Goal: Use online tool/utility

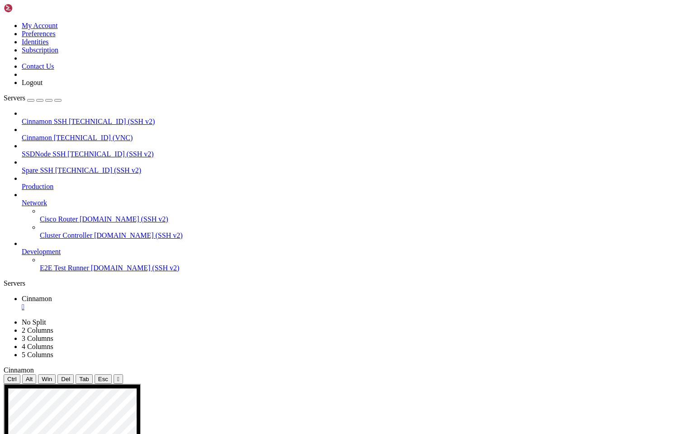
drag, startPoint x: 200, startPoint y: 595, endPoint x: 240, endPoint y: 629, distance: 53.0
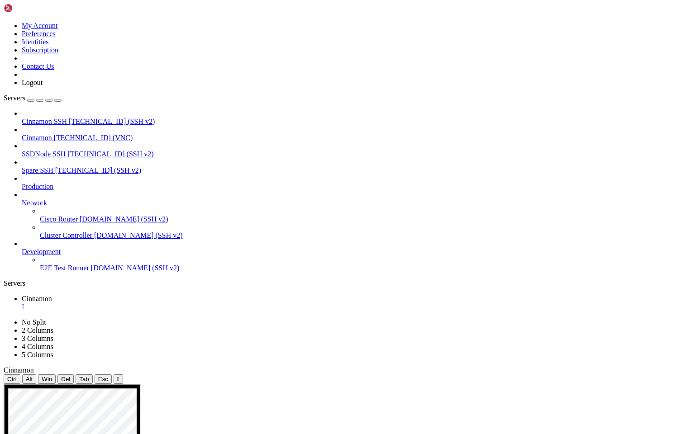
drag, startPoint x: 275, startPoint y: 660, endPoint x: 298, endPoint y: 662, distance: 22.7
drag, startPoint x: 361, startPoint y: 661, endPoint x: 275, endPoint y: 664, distance: 86.0
